Goal: Find specific page/section: Find specific page/section

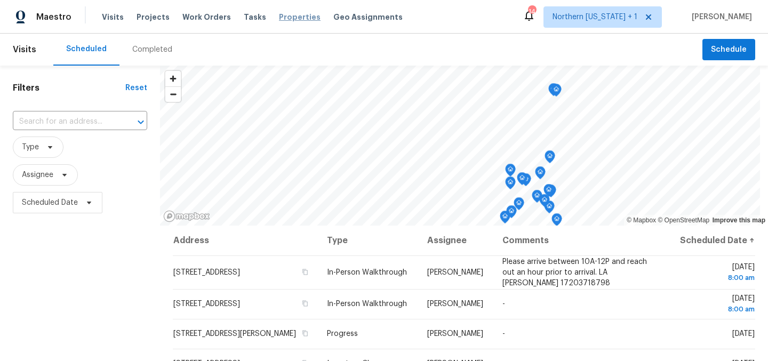
click at [294, 15] on span "Properties" at bounding box center [300, 17] width 42 height 11
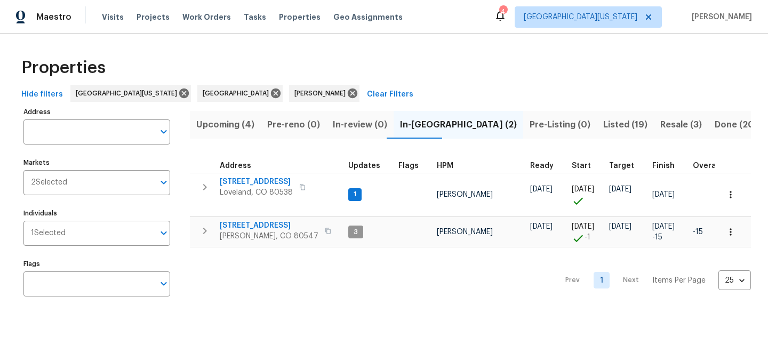
click at [480, 83] on div "Properties" at bounding box center [384, 68] width 734 height 34
